Goal: Download file/media

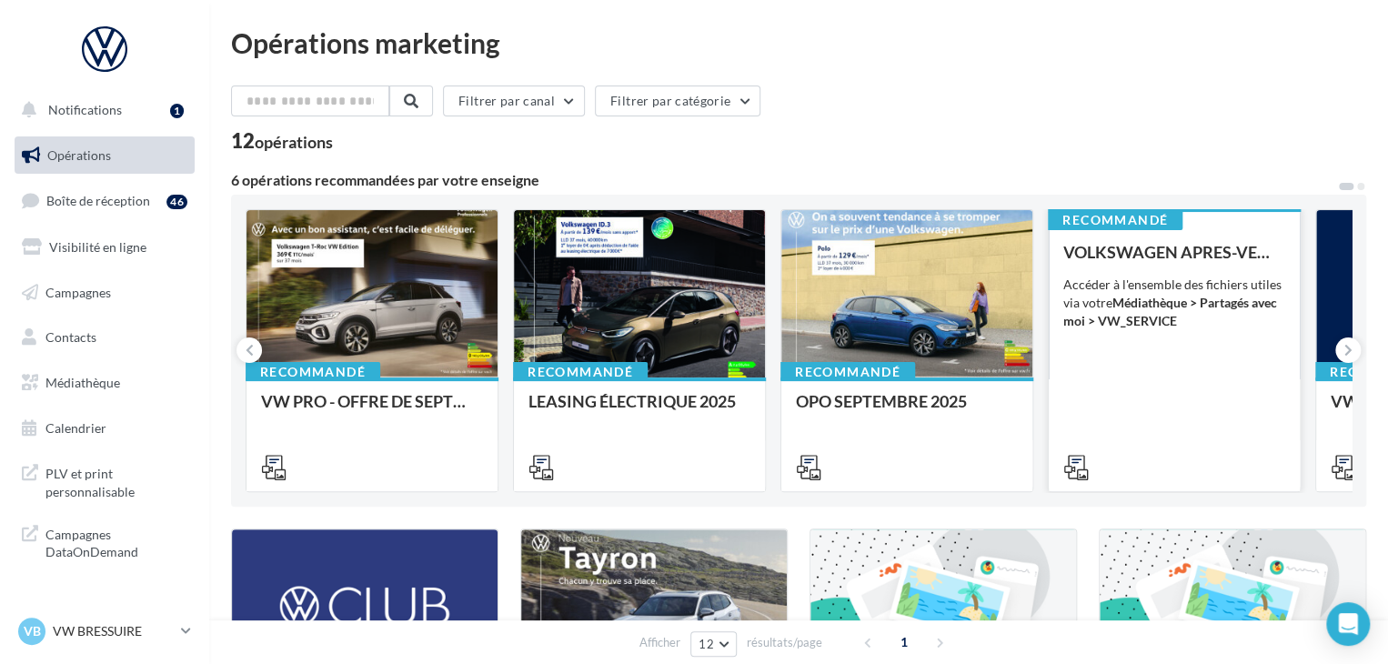
click at [1220, 427] on div "VOLKSWAGEN APRES-VENTE Accéder à l'ensemble des fichiers utiles via votre Média…" at bounding box center [1174, 359] width 222 height 232
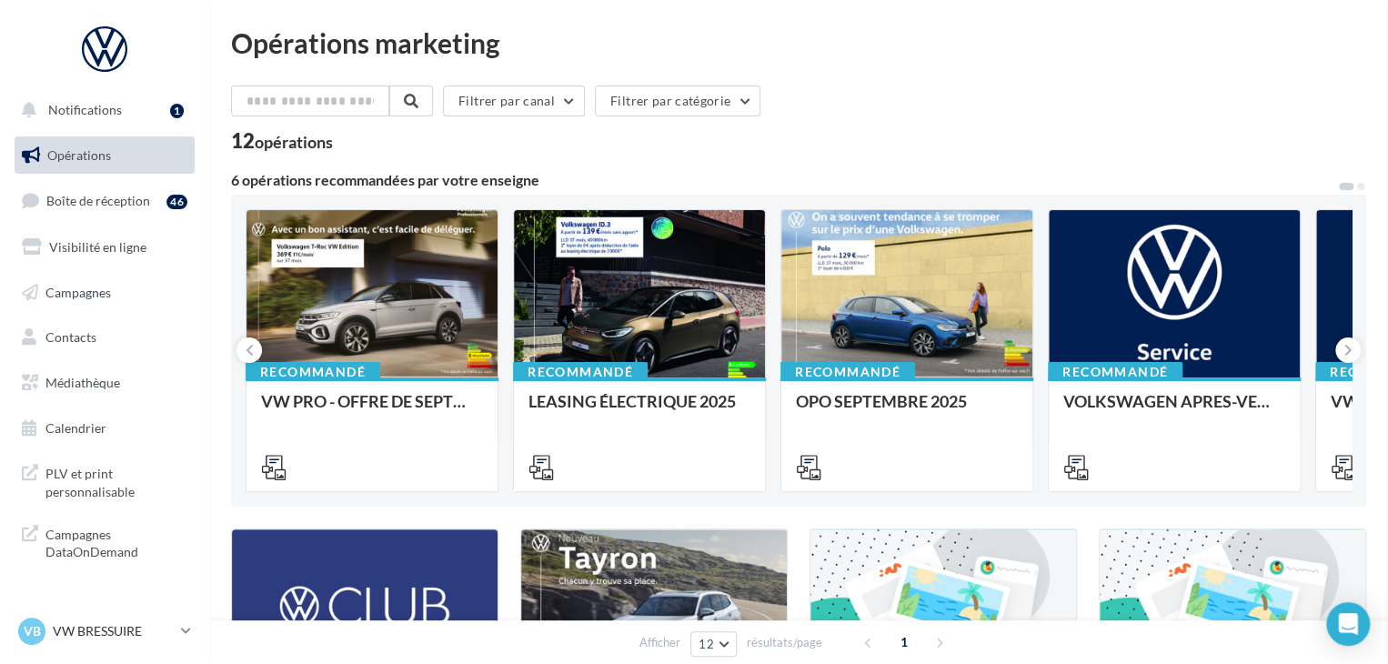
click at [72, 387] on span "Médiathèque" at bounding box center [82, 382] width 75 height 15
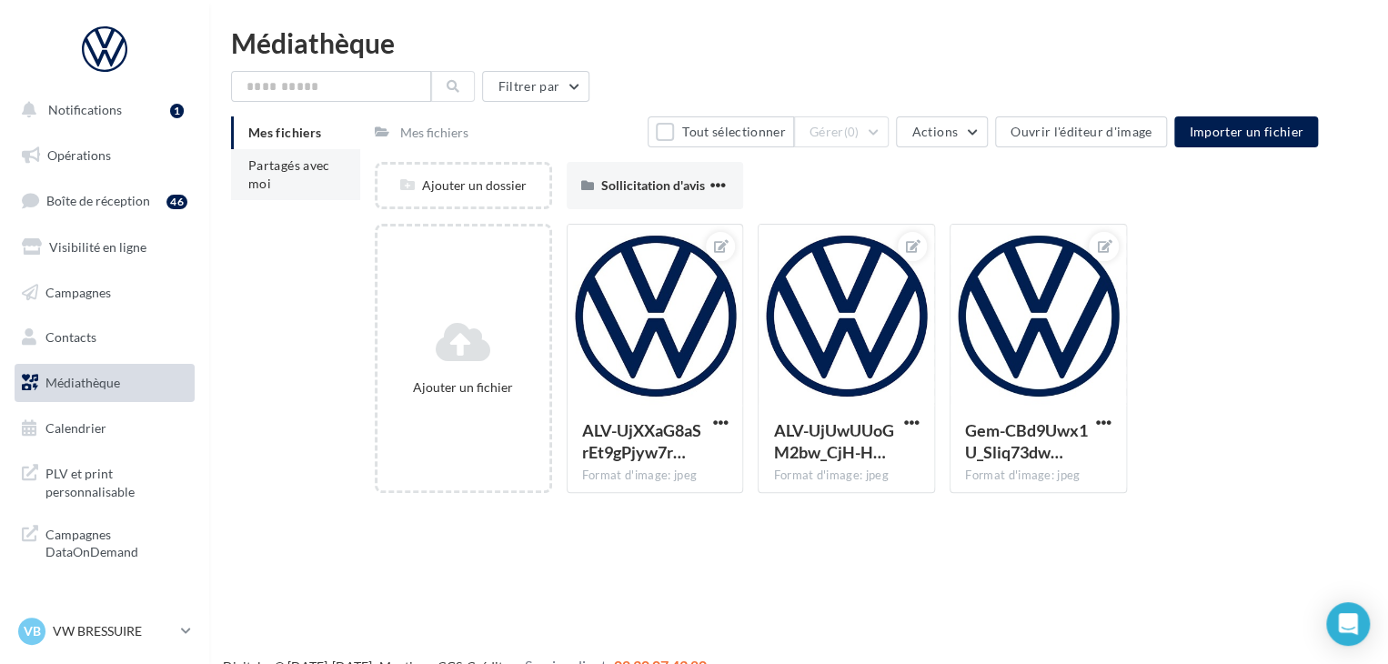
click at [324, 159] on span "Partagés avec moi" at bounding box center [289, 174] width 82 height 34
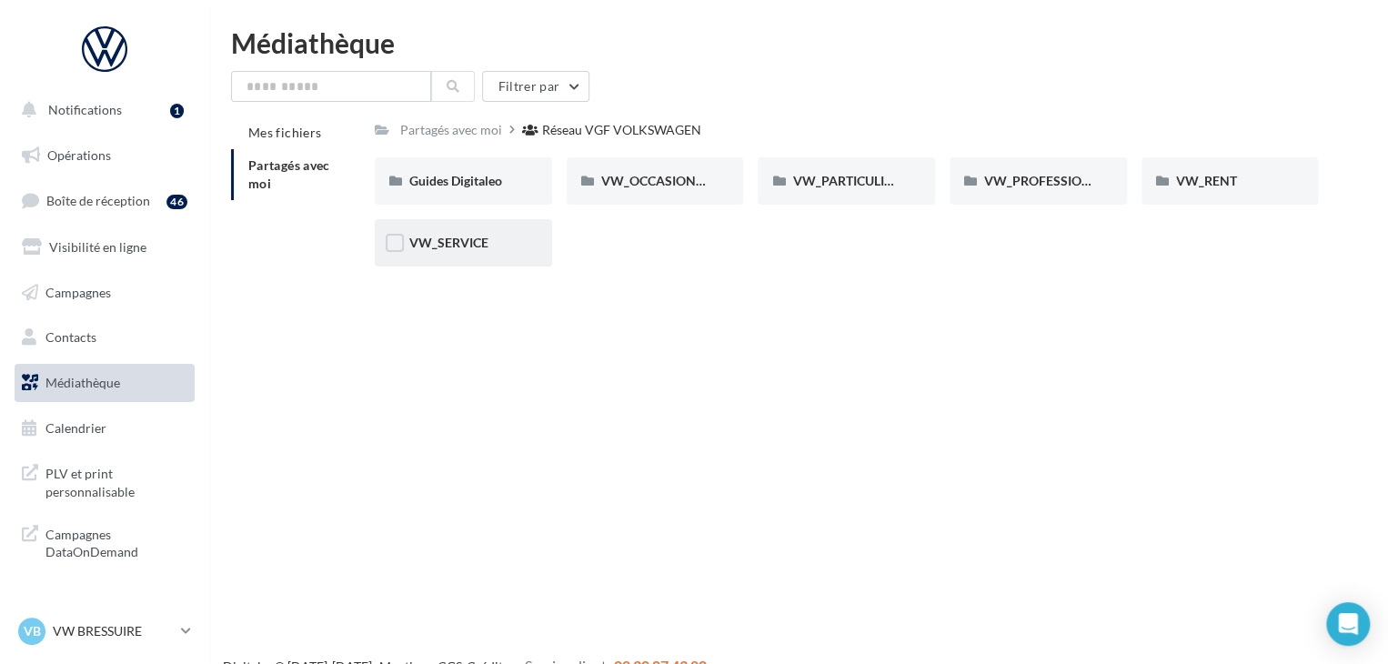
click at [427, 256] on div "VW_SERVICE" at bounding box center [463, 242] width 177 height 47
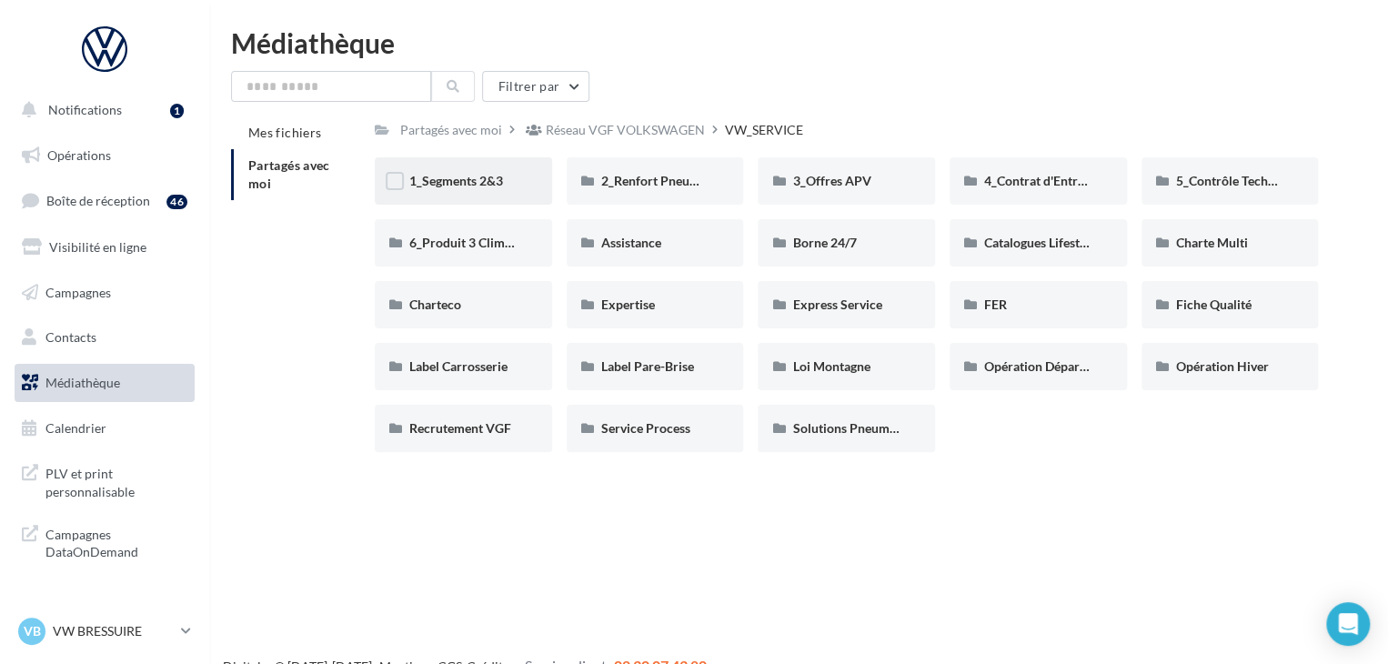
click at [460, 173] on span "1_Segments 2&3" at bounding box center [456, 180] width 94 height 15
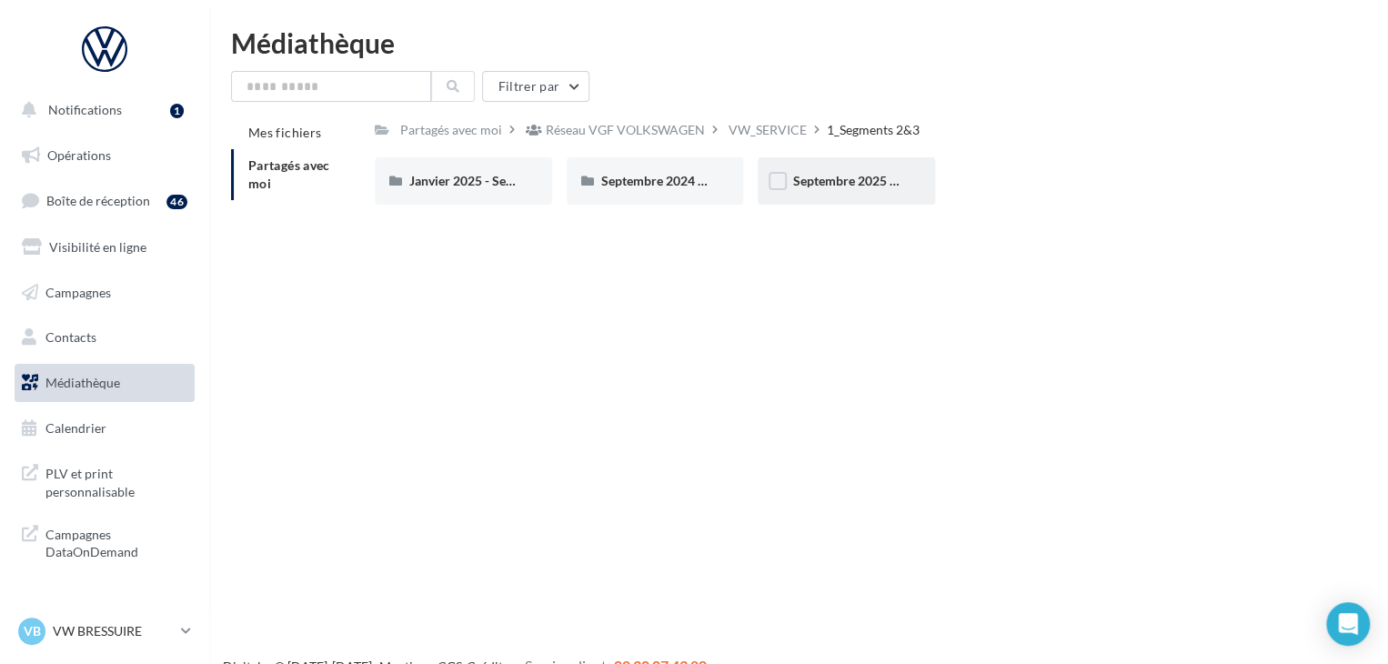
click at [865, 205] on div "Septembre 2025 - Segments 2&3" at bounding box center [846, 180] width 177 height 47
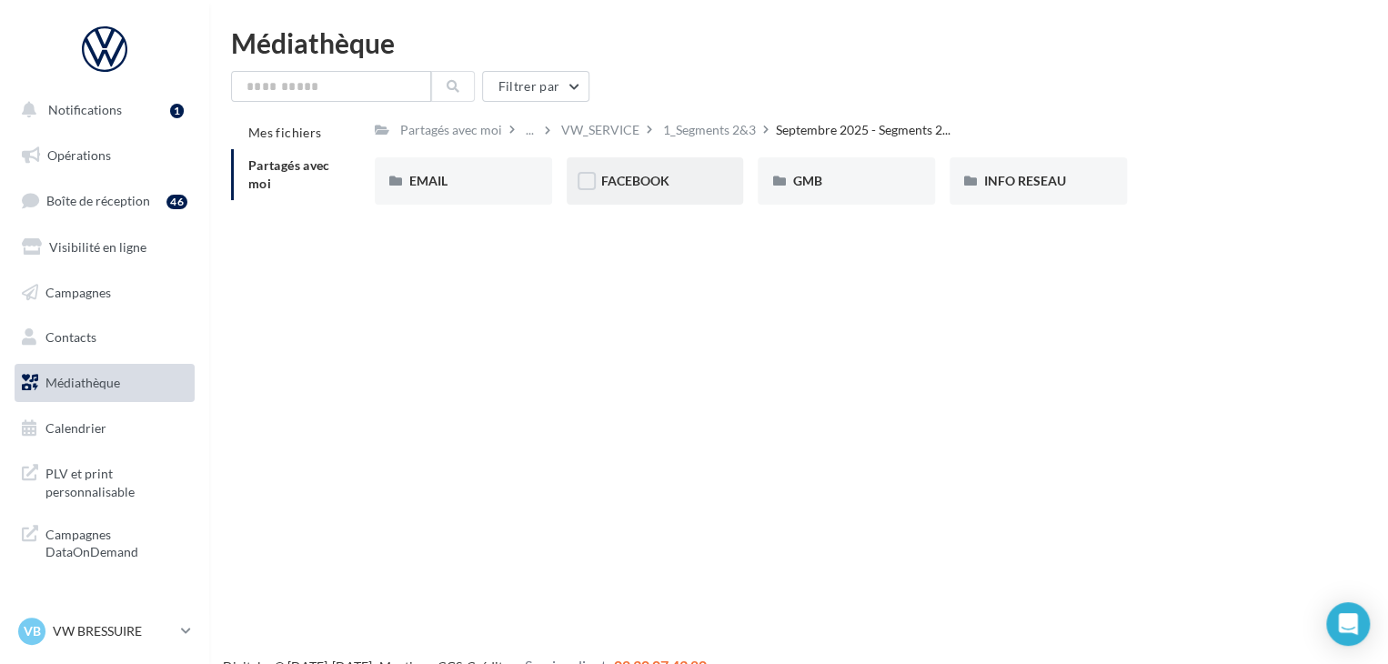
click at [678, 182] on div "FACEBOOK" at bounding box center [655, 181] width 108 height 18
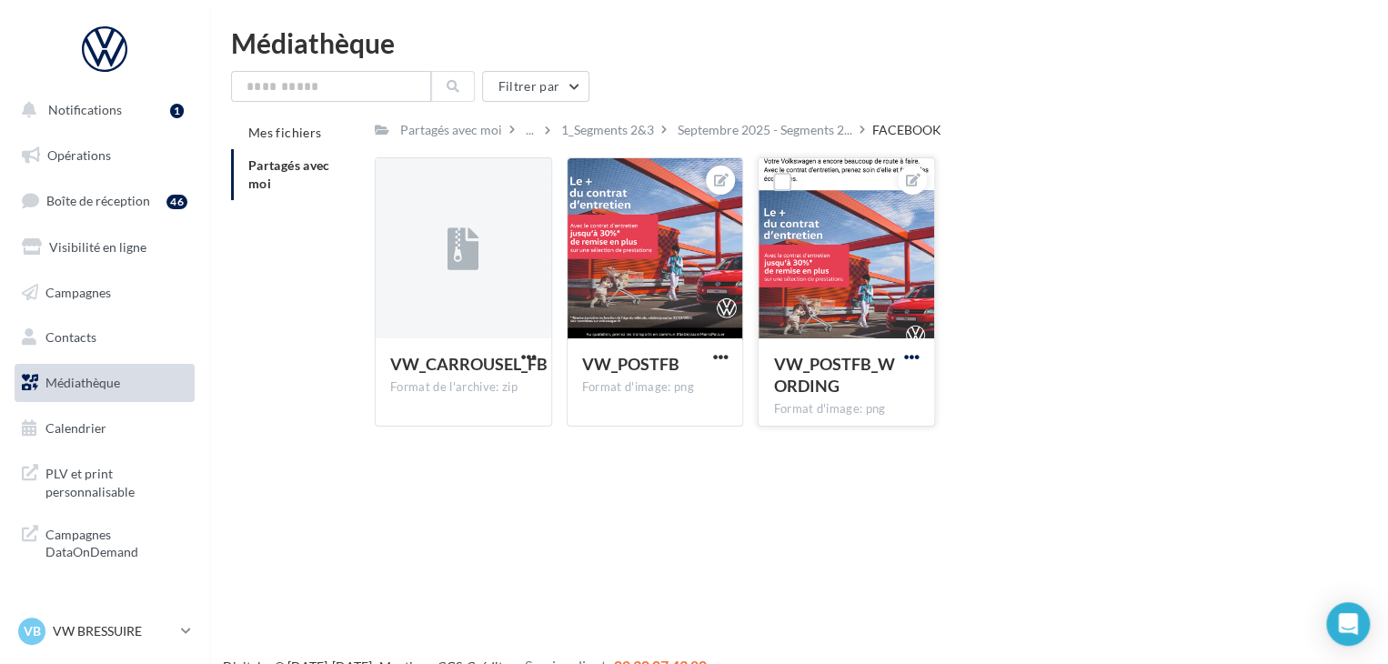
click at [912, 359] on span "button" at bounding box center [911, 356] width 15 height 15
drag, startPoint x: 808, startPoint y: 433, endPoint x: 786, endPoint y: 427, distance: 22.5
click at [809, 434] on button "Télécharger" at bounding box center [827, 440] width 192 height 47
click at [728, 356] on span "button" at bounding box center [719, 356] width 15 height 15
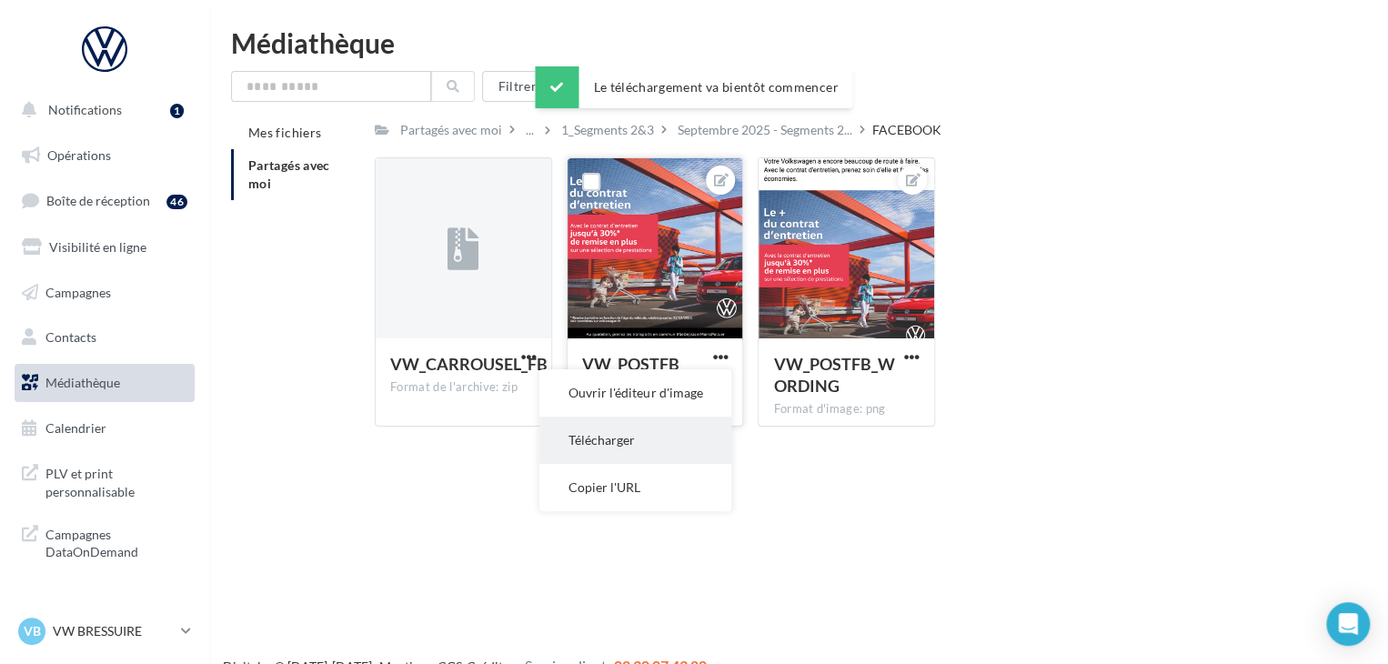
click at [655, 430] on button "Télécharger" at bounding box center [635, 440] width 192 height 47
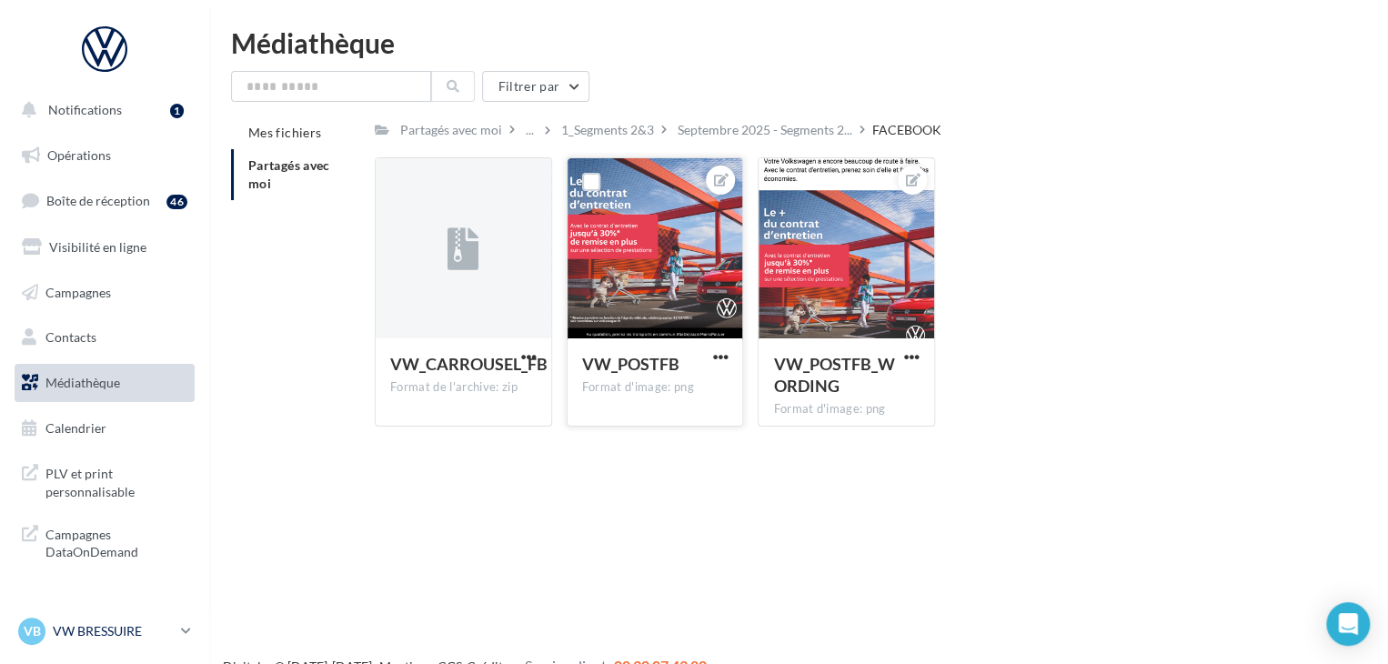
click at [169, 640] on div "VB VW BRESSUIRE vw-loco-79302" at bounding box center [96, 631] width 156 height 27
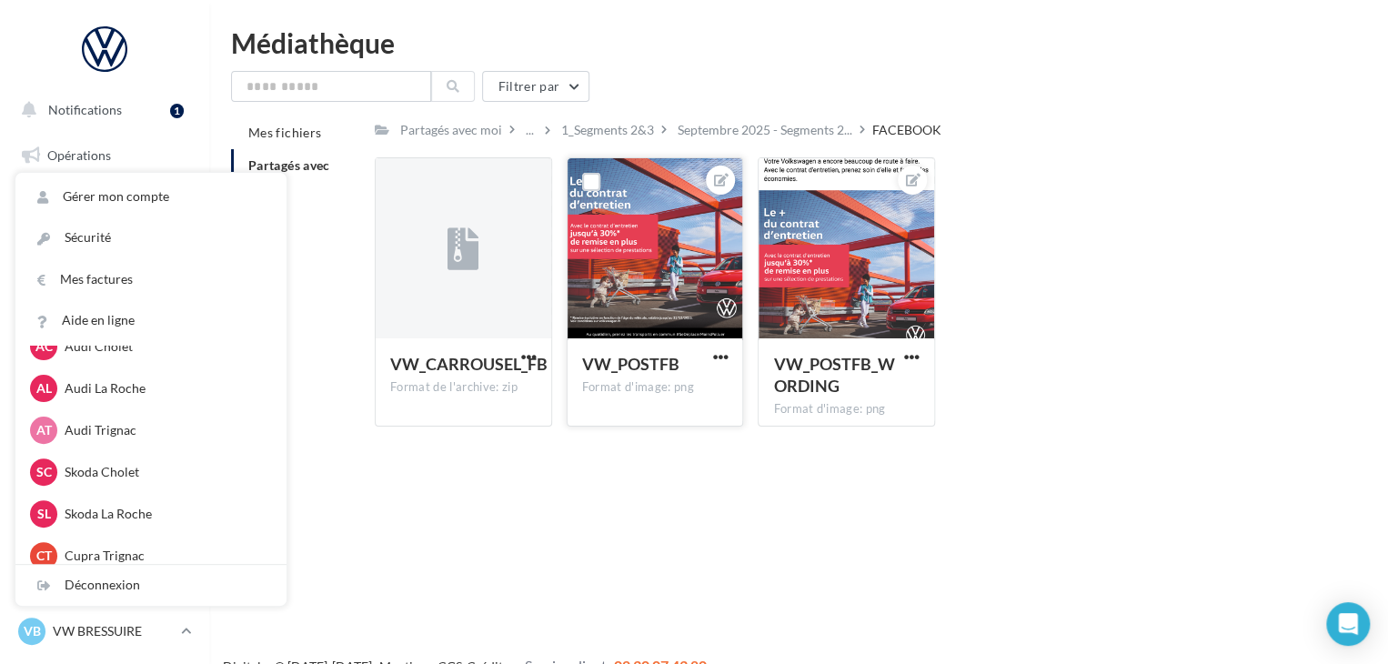
scroll to position [91, 0]
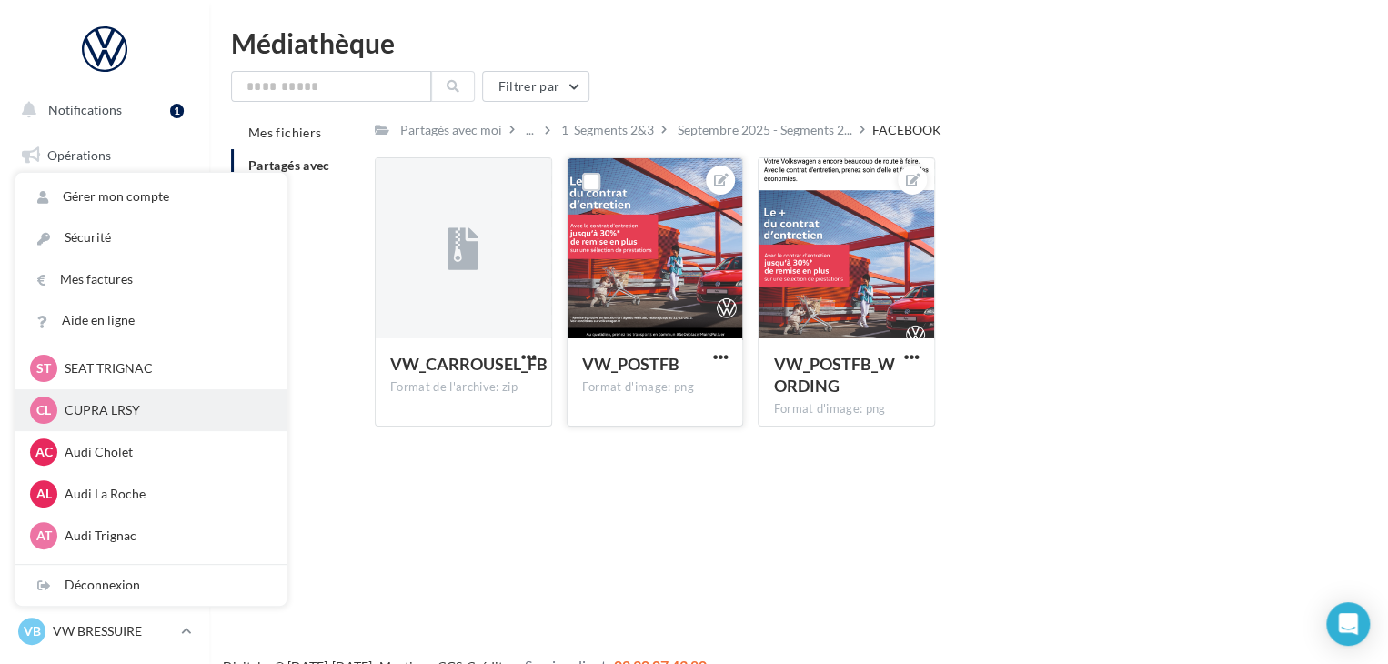
click at [155, 417] on p "CUPRA LRSY" at bounding box center [165, 410] width 200 height 18
